Goal: Check status

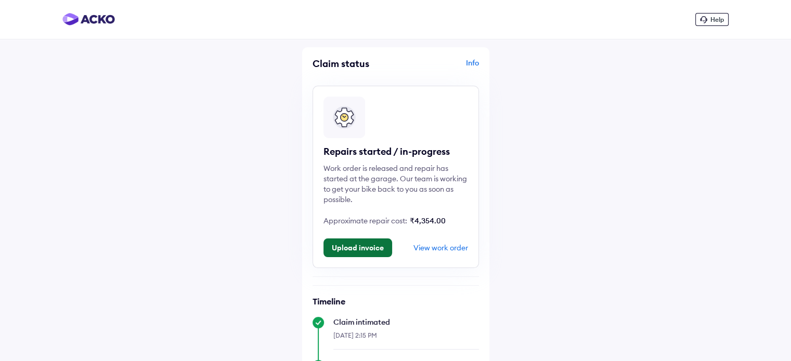
click at [361, 250] on button "Upload invoice" at bounding box center [357, 248] width 69 height 19
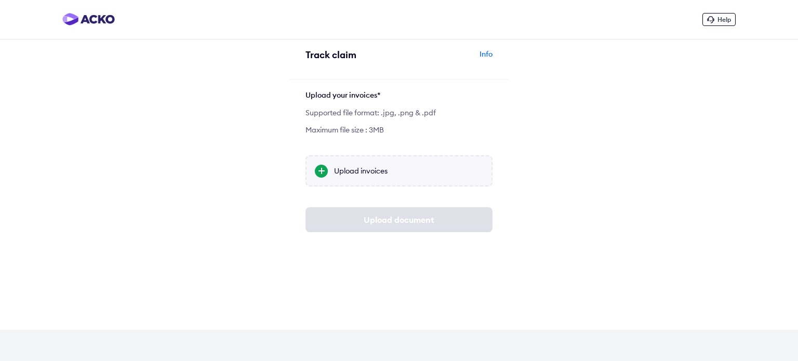
click at [323, 174] on div at bounding box center [321, 171] width 13 height 13
click at [0, 0] on input "Upload invoices" at bounding box center [0, 0] width 0 height 0
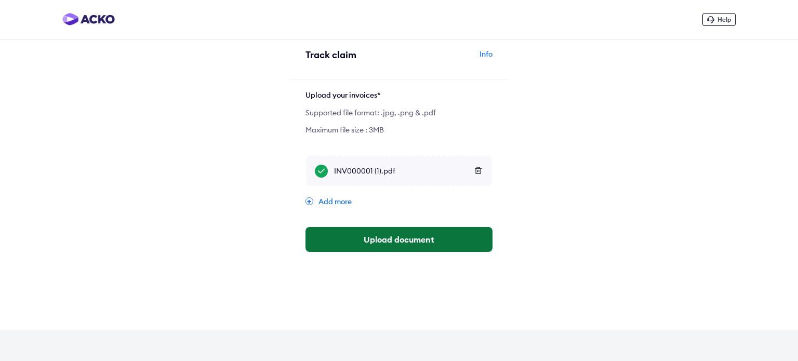
click at [387, 242] on button "Upload document" at bounding box center [399, 239] width 187 height 25
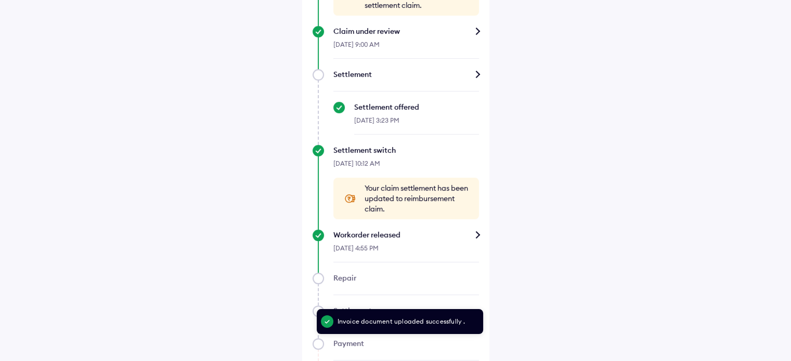
scroll to position [556, 0]
